Goal: Find specific page/section: Find specific page/section

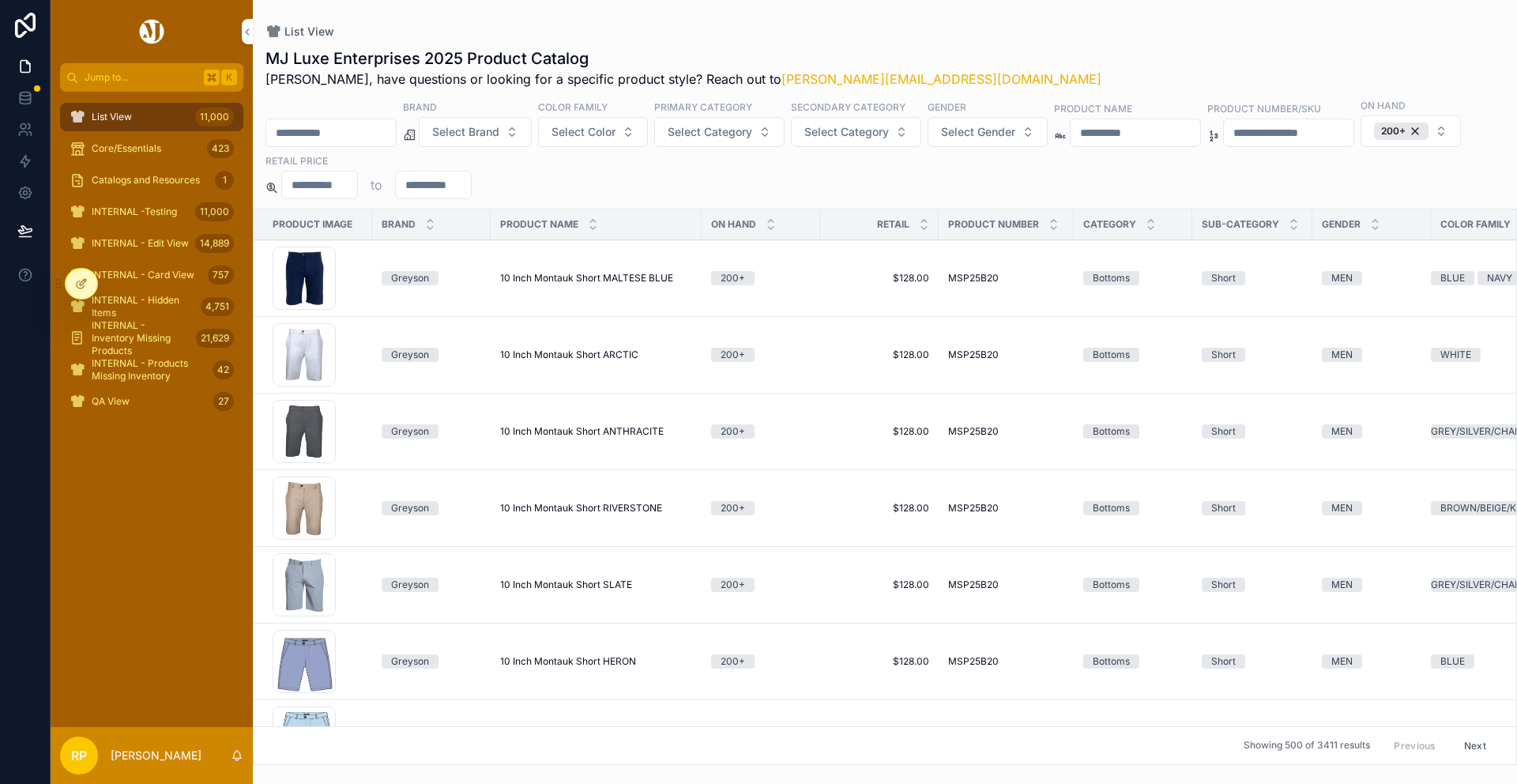
click at [1374, 140] on div "200+" at bounding box center [1401, 131] width 54 height 18
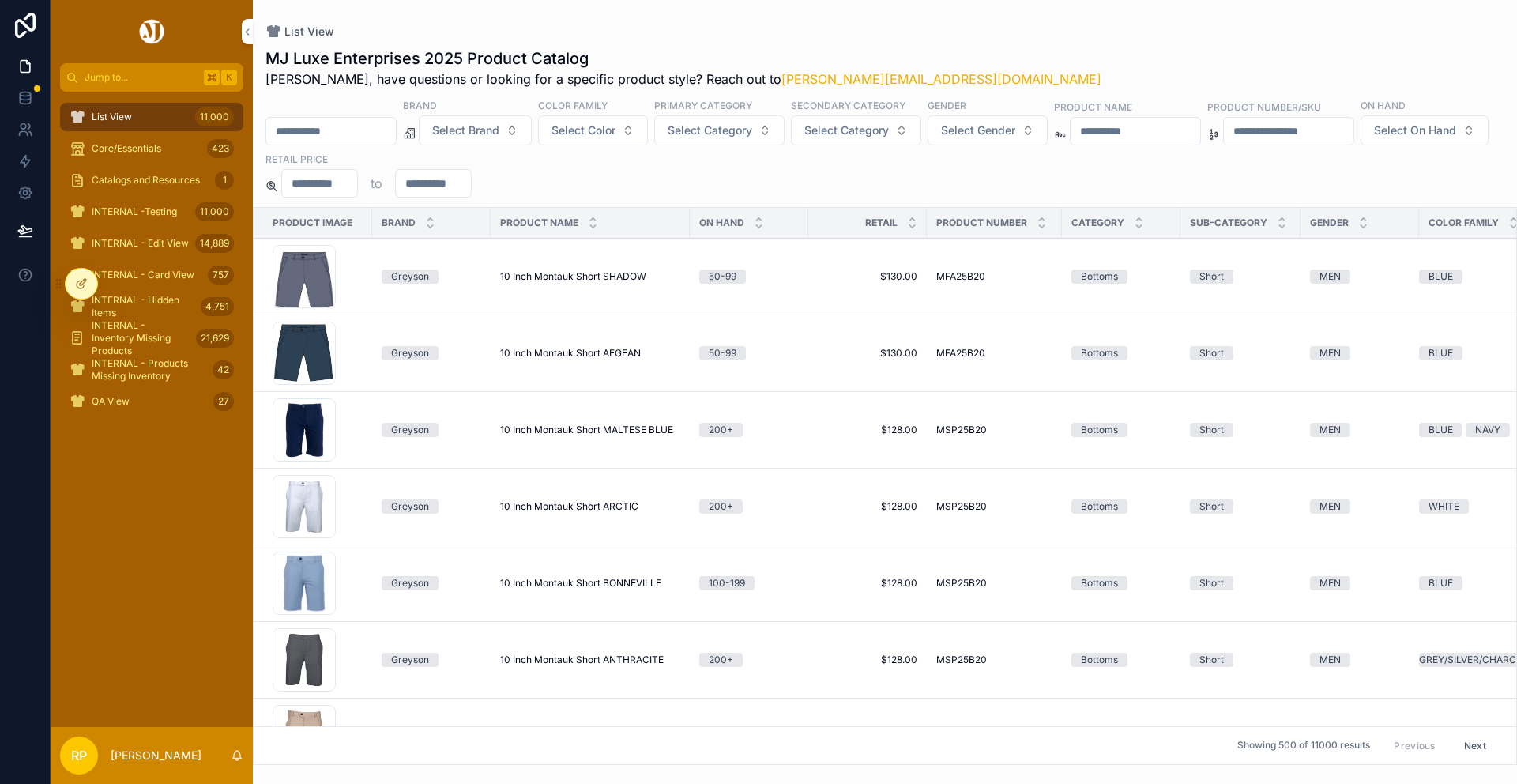
click at [1374, 138] on span "Select On Hand" at bounding box center [1415, 130] width 82 height 16
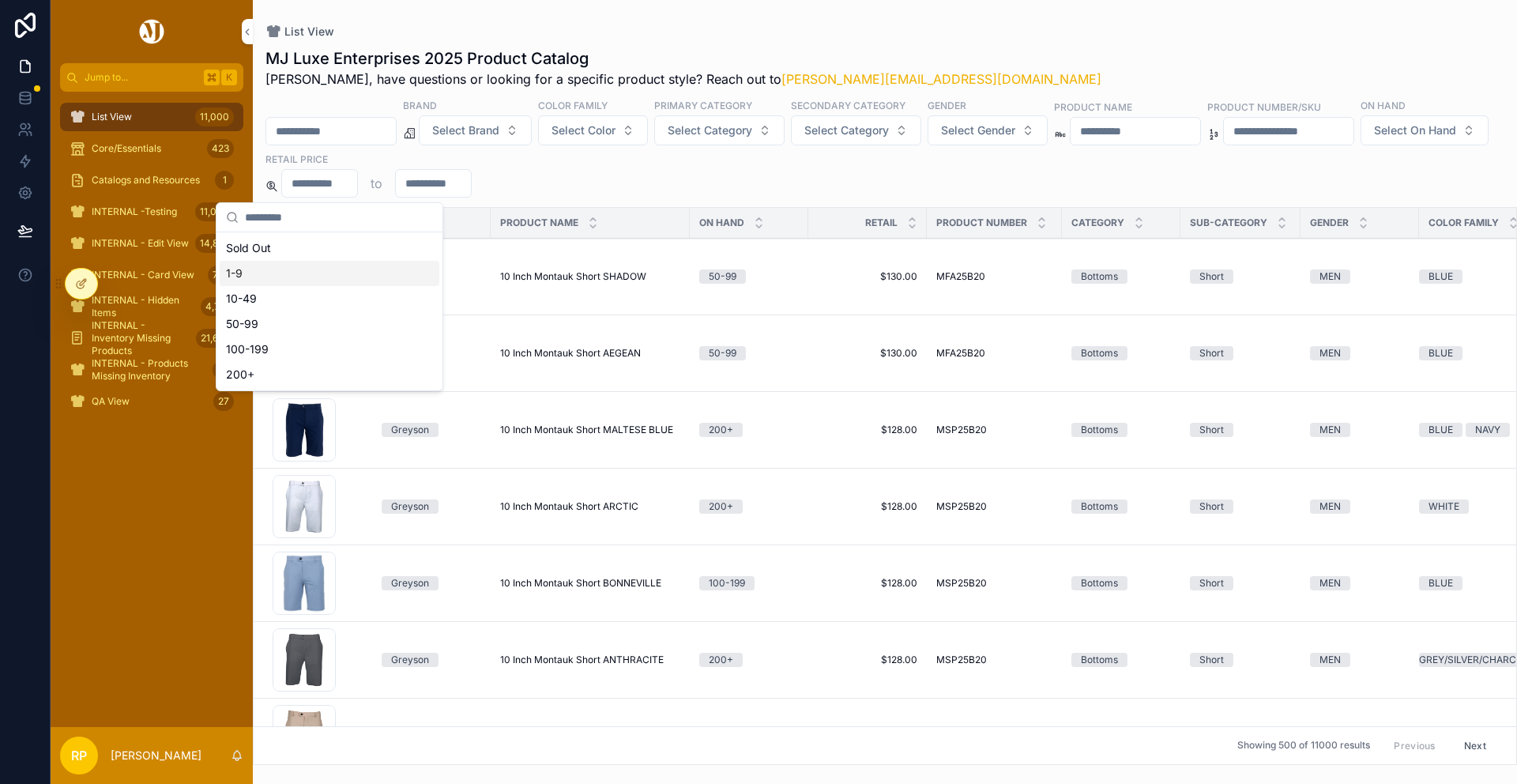
click at [296, 270] on div "1-9" at bounding box center [330, 273] width 220 height 25
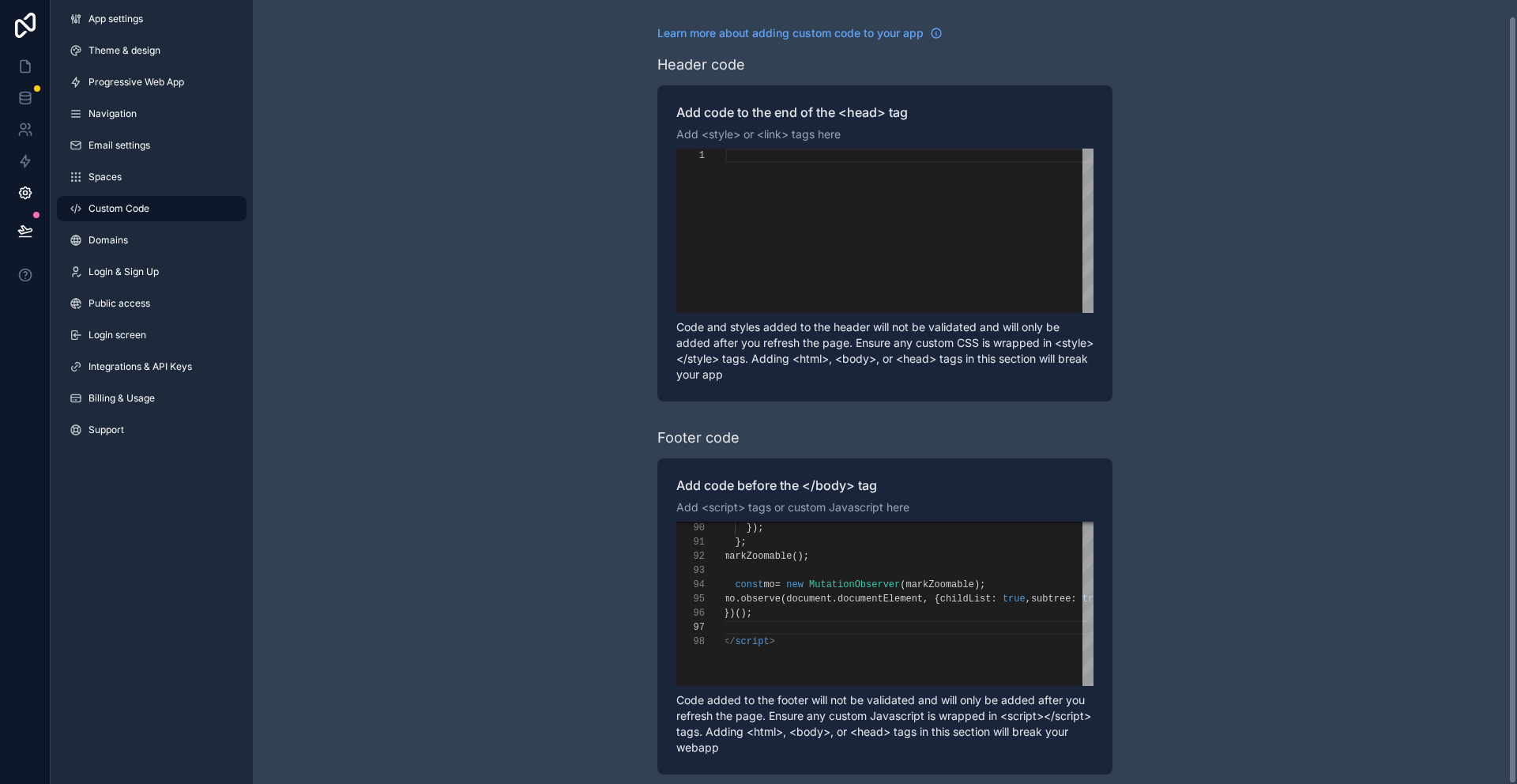
scroll to position [86, 0]
